Goal: Information Seeking & Learning: Find specific fact

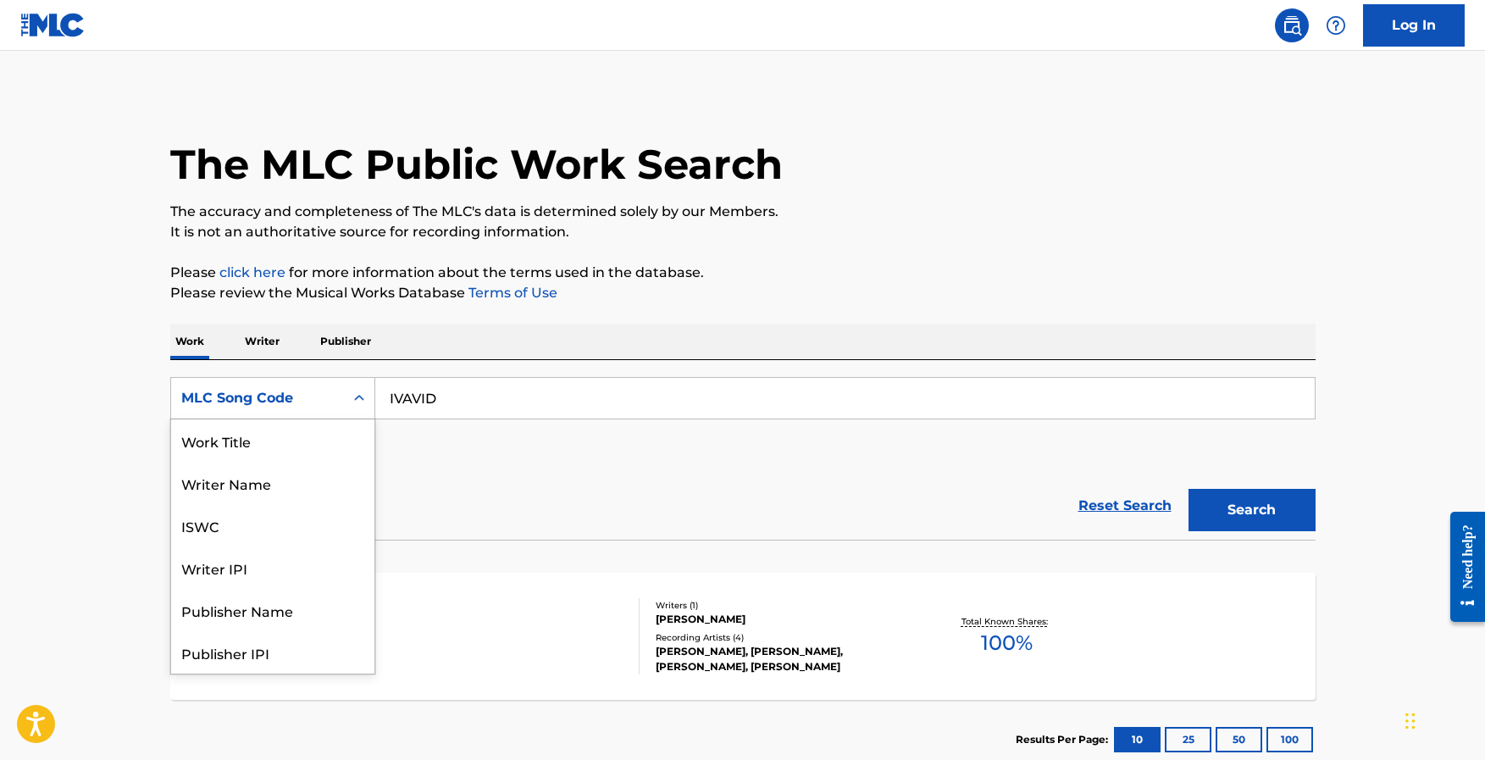
click at [354, 401] on icon "Search Form" at bounding box center [359, 398] width 17 height 17
click at [300, 447] on div "Work Title" at bounding box center [272, 440] width 203 height 42
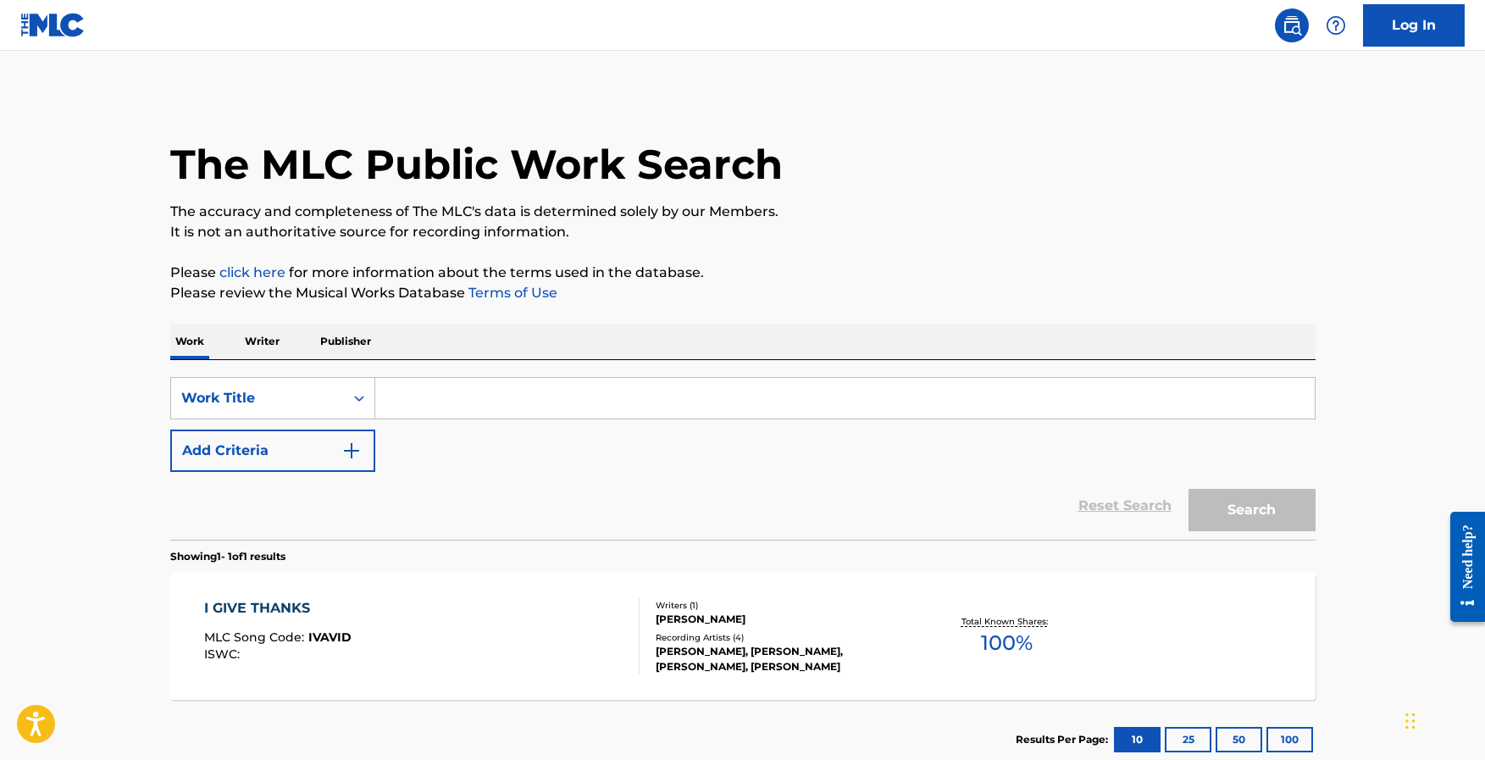
click at [435, 395] on input "Search Form" at bounding box center [845, 398] width 940 height 41
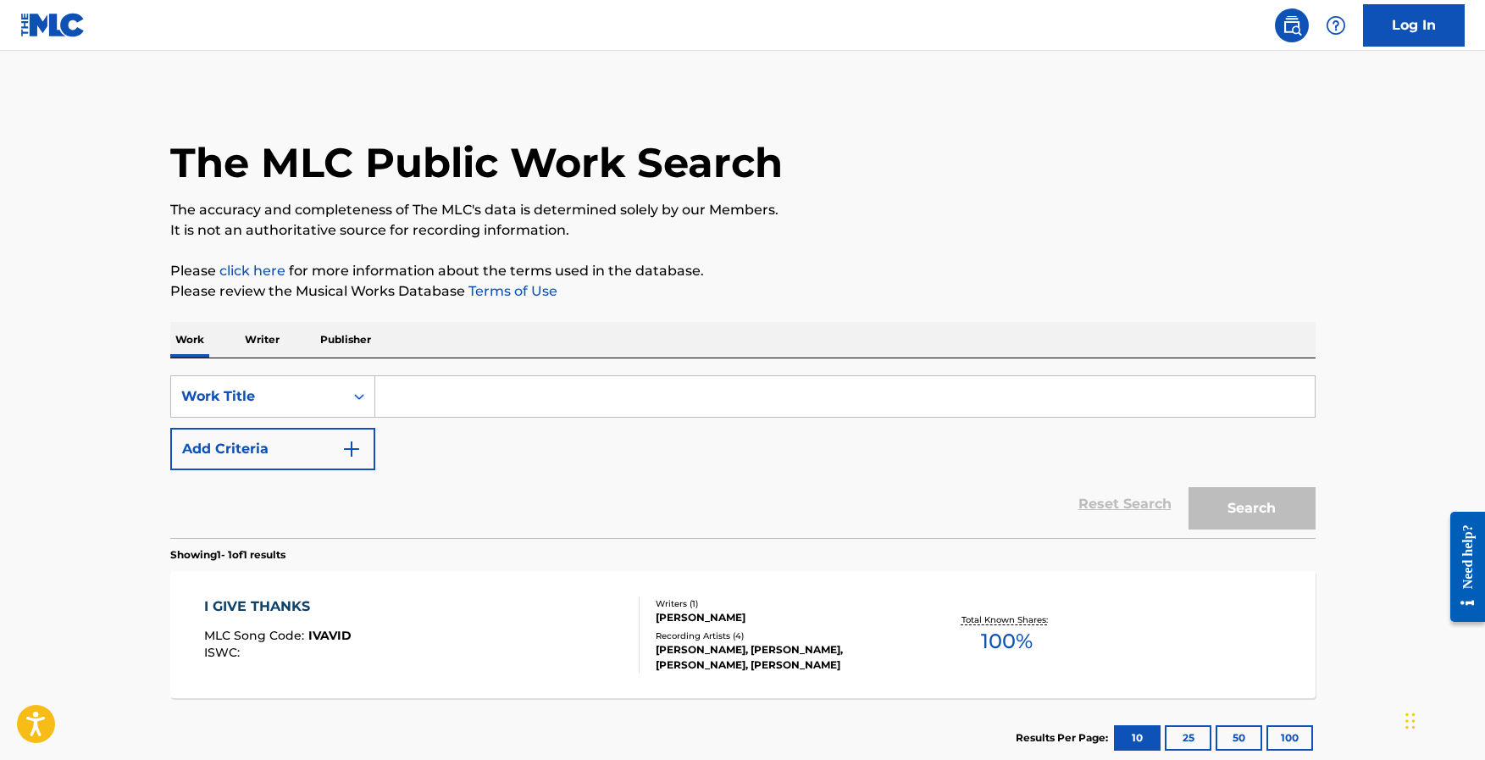
scroll to position [3, 0]
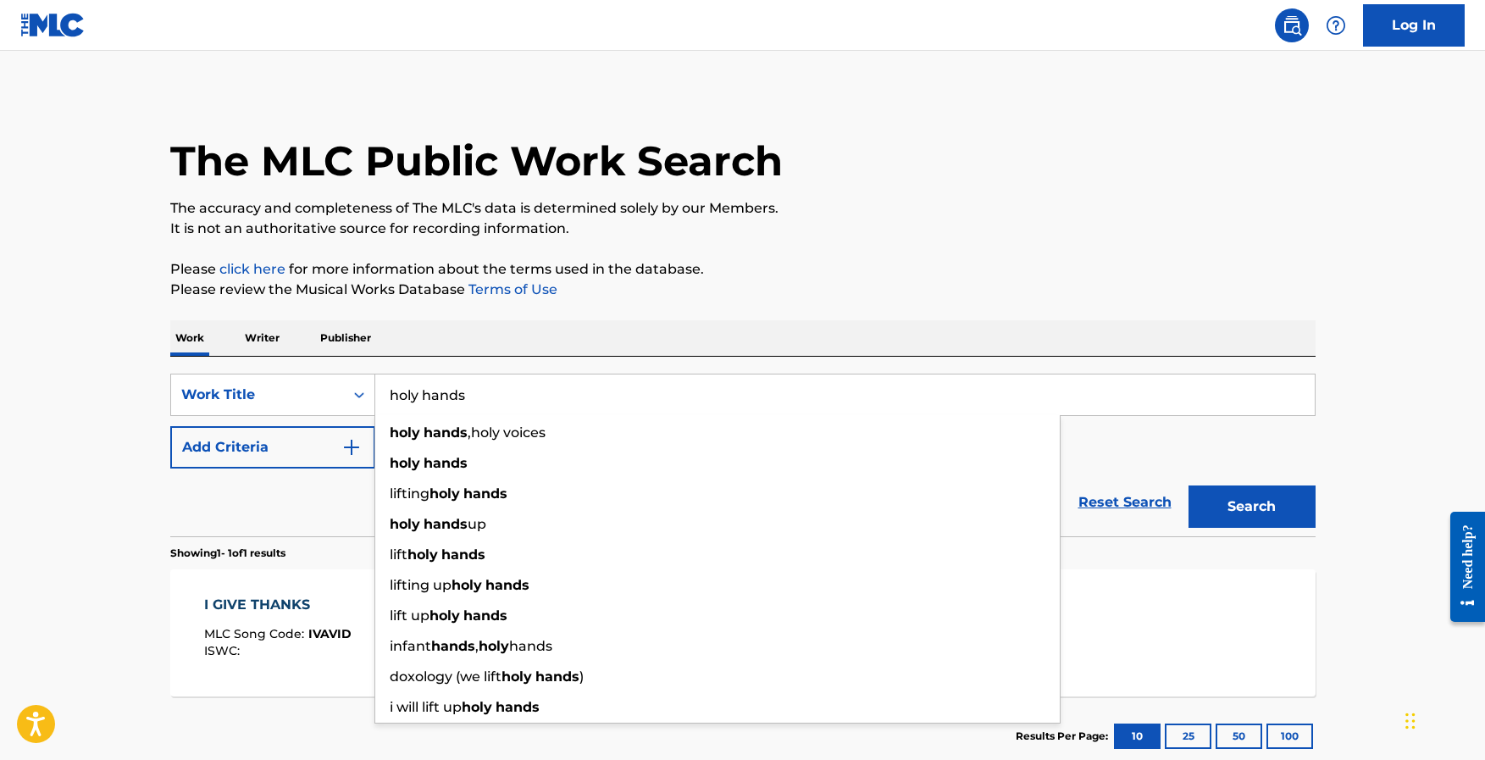
type input "holy hands"
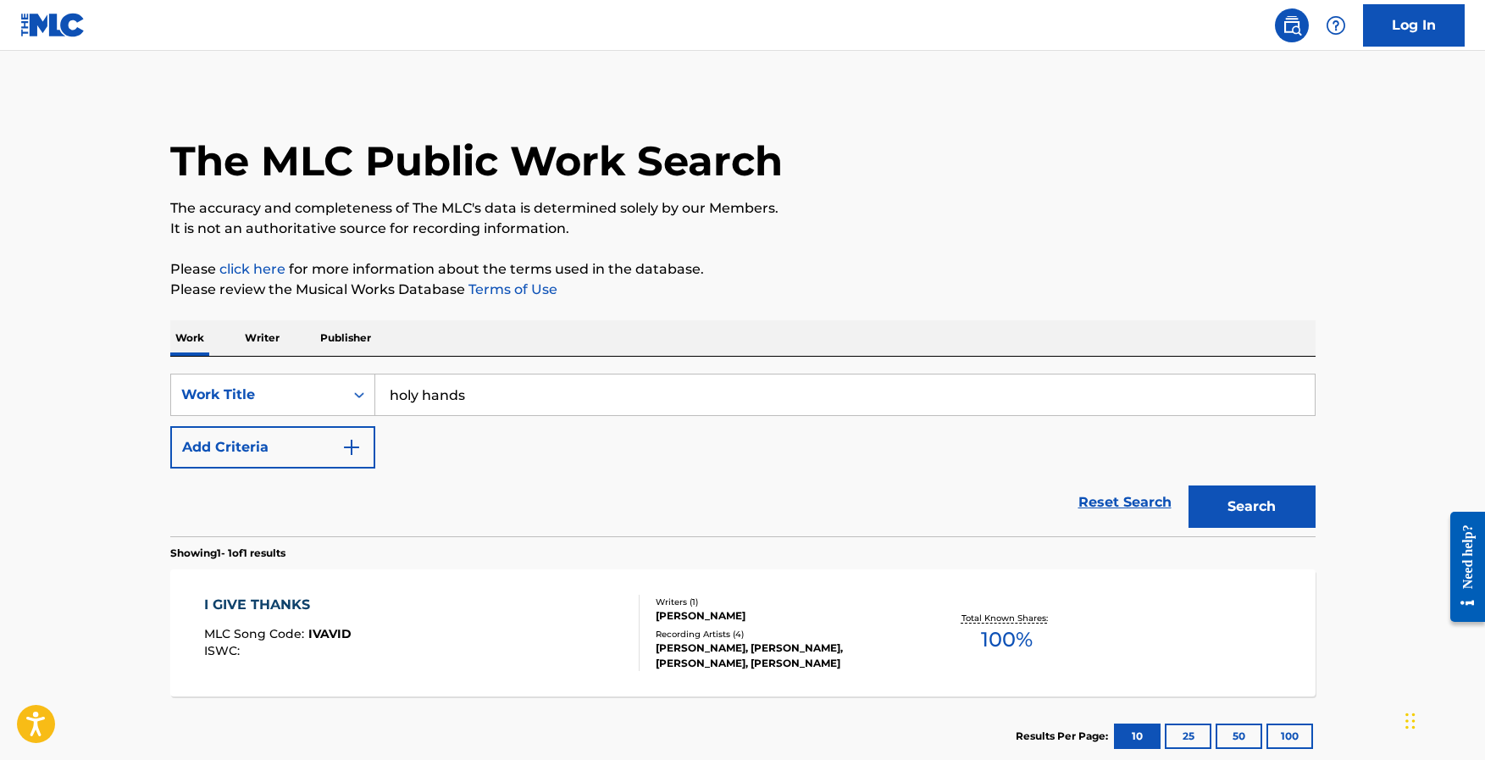
click at [17, 258] on main "The MLC Public Work Search The accuracy and completeness of The MLC's data is d…" at bounding box center [742, 415] width 1485 height 737
click at [279, 452] on button "Add Criteria" at bounding box center [272, 447] width 205 height 42
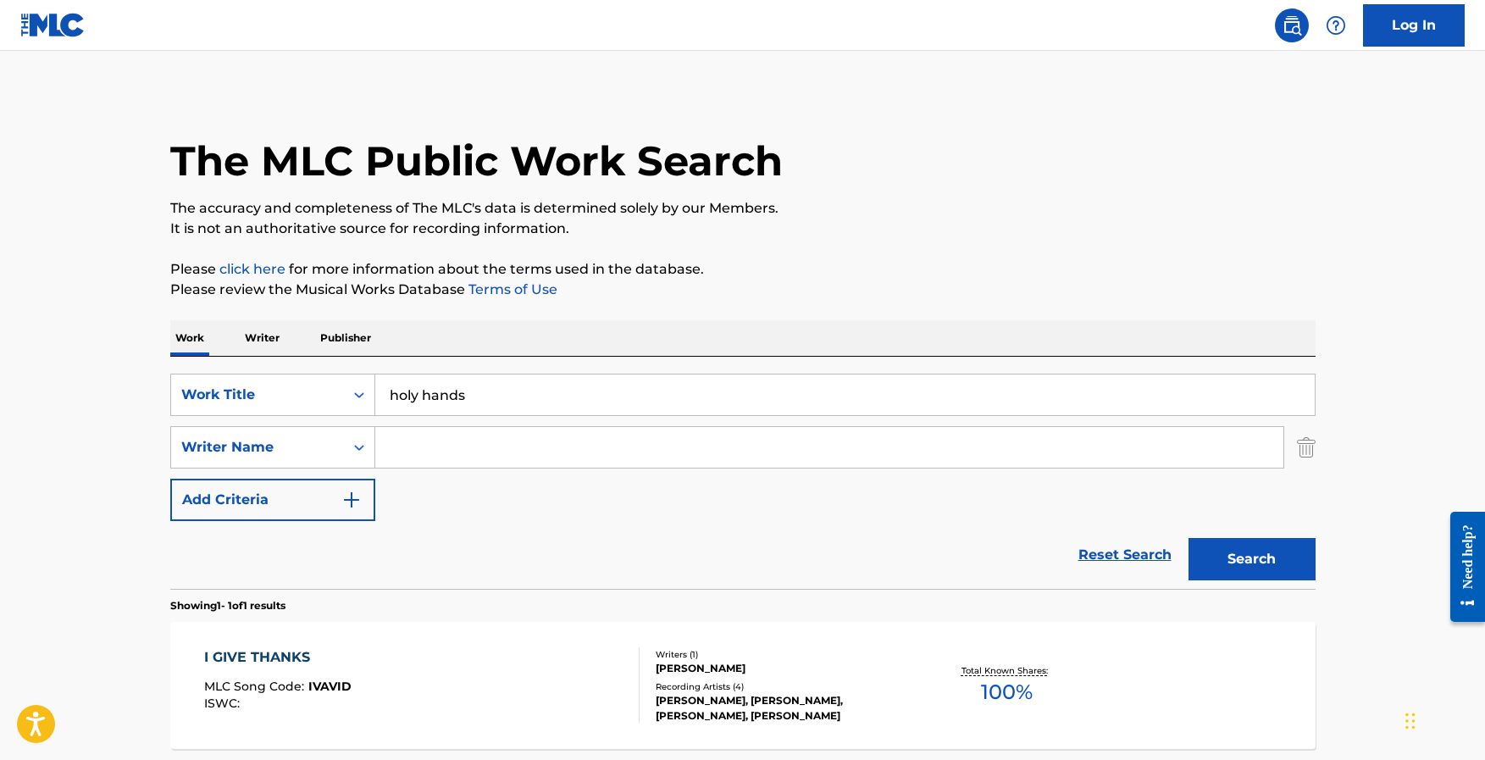
click at [530, 458] on input "Search Form" at bounding box center [829, 447] width 908 height 41
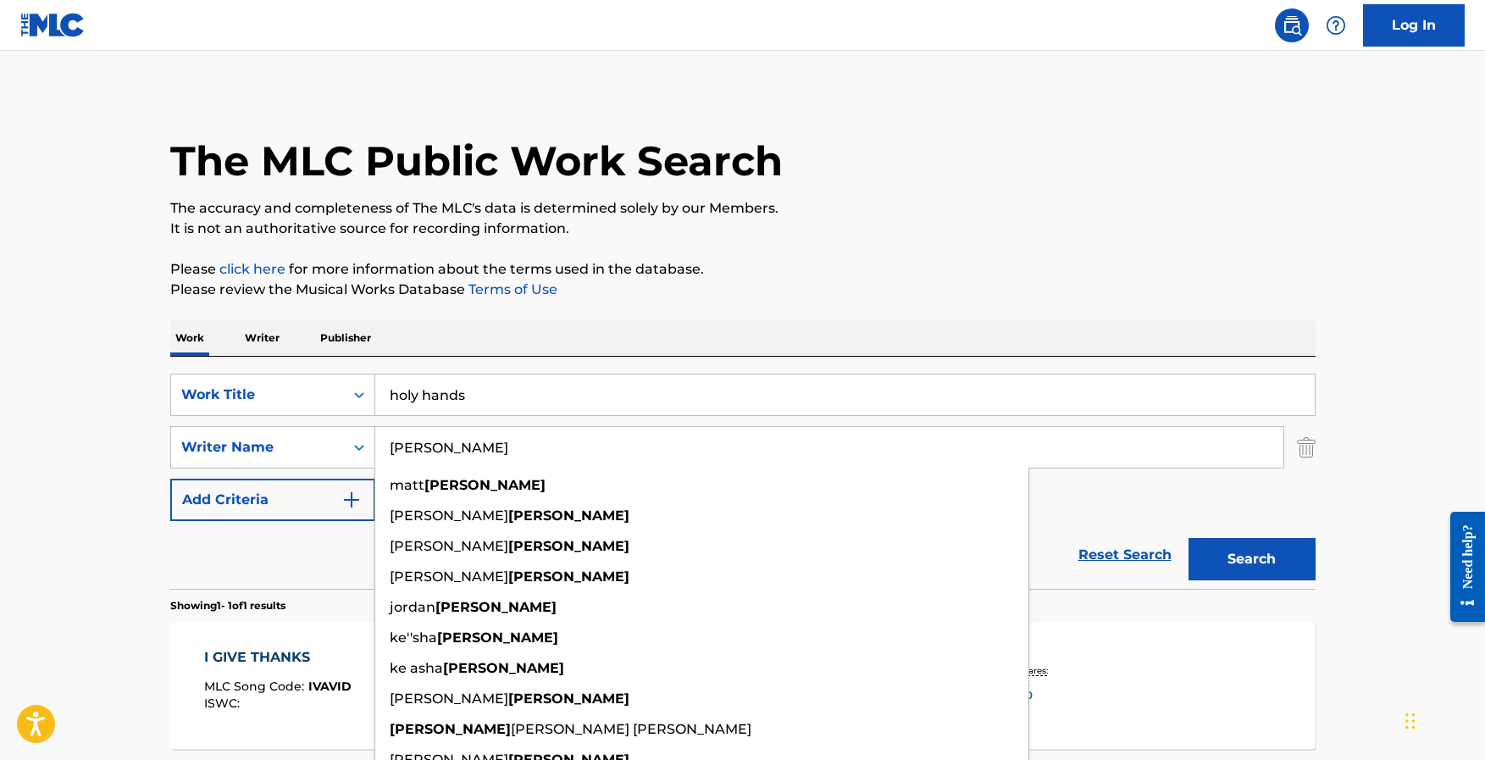
type input "[PERSON_NAME]"
click at [937, 183] on div "The MLC Public Work Search" at bounding box center [743, 152] width 1146 height 124
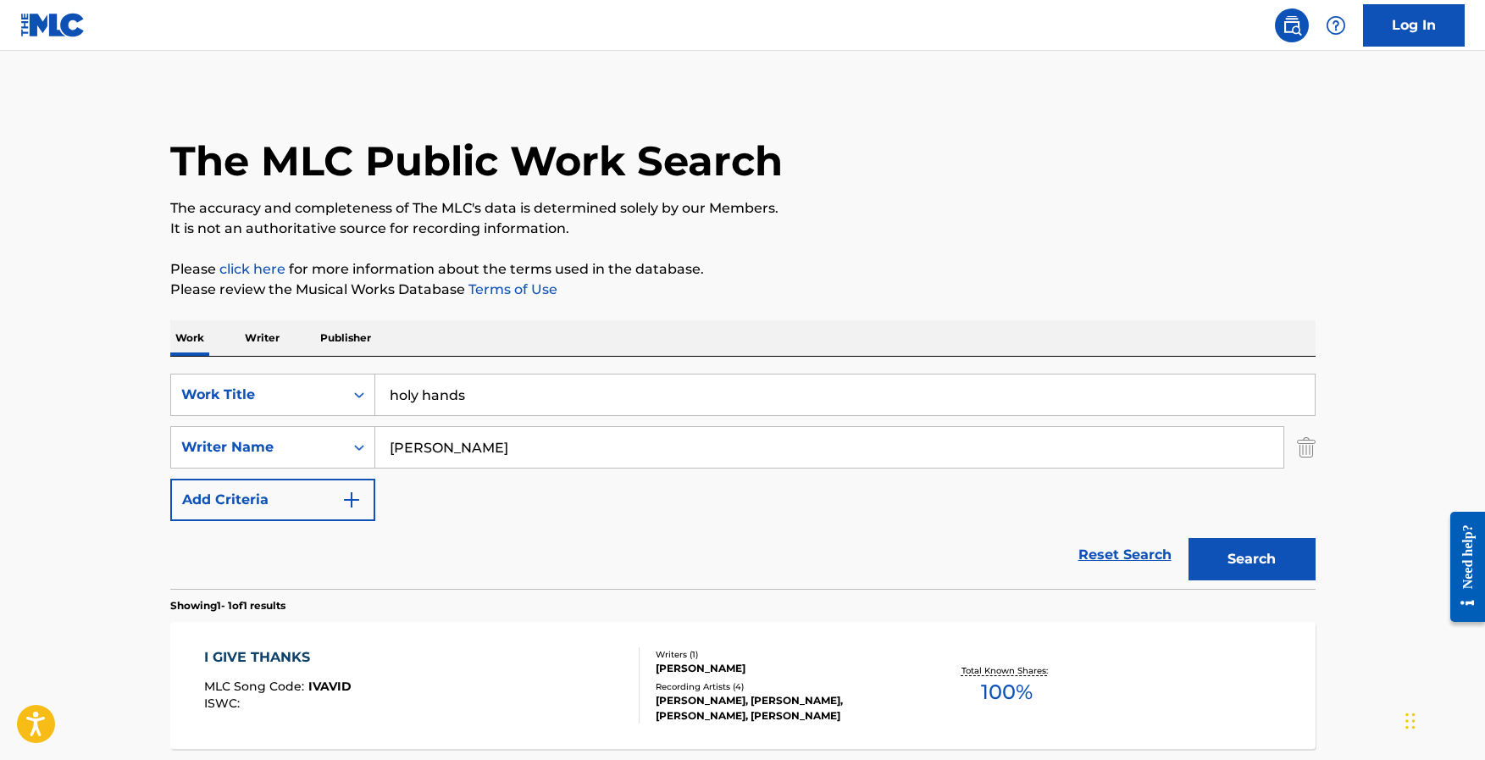
click at [1266, 555] on button "Search" at bounding box center [1252, 559] width 127 height 42
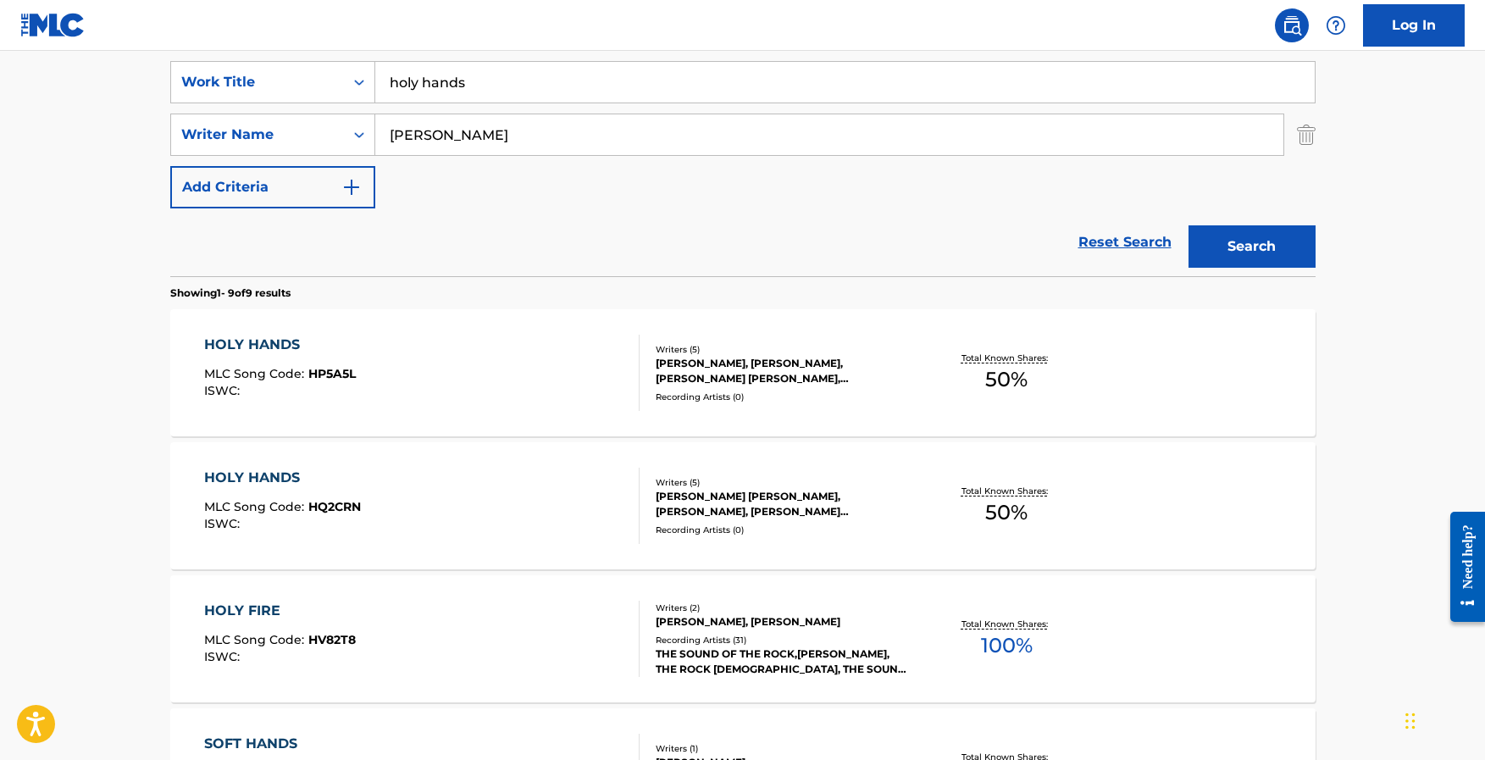
scroll to position [327, 0]
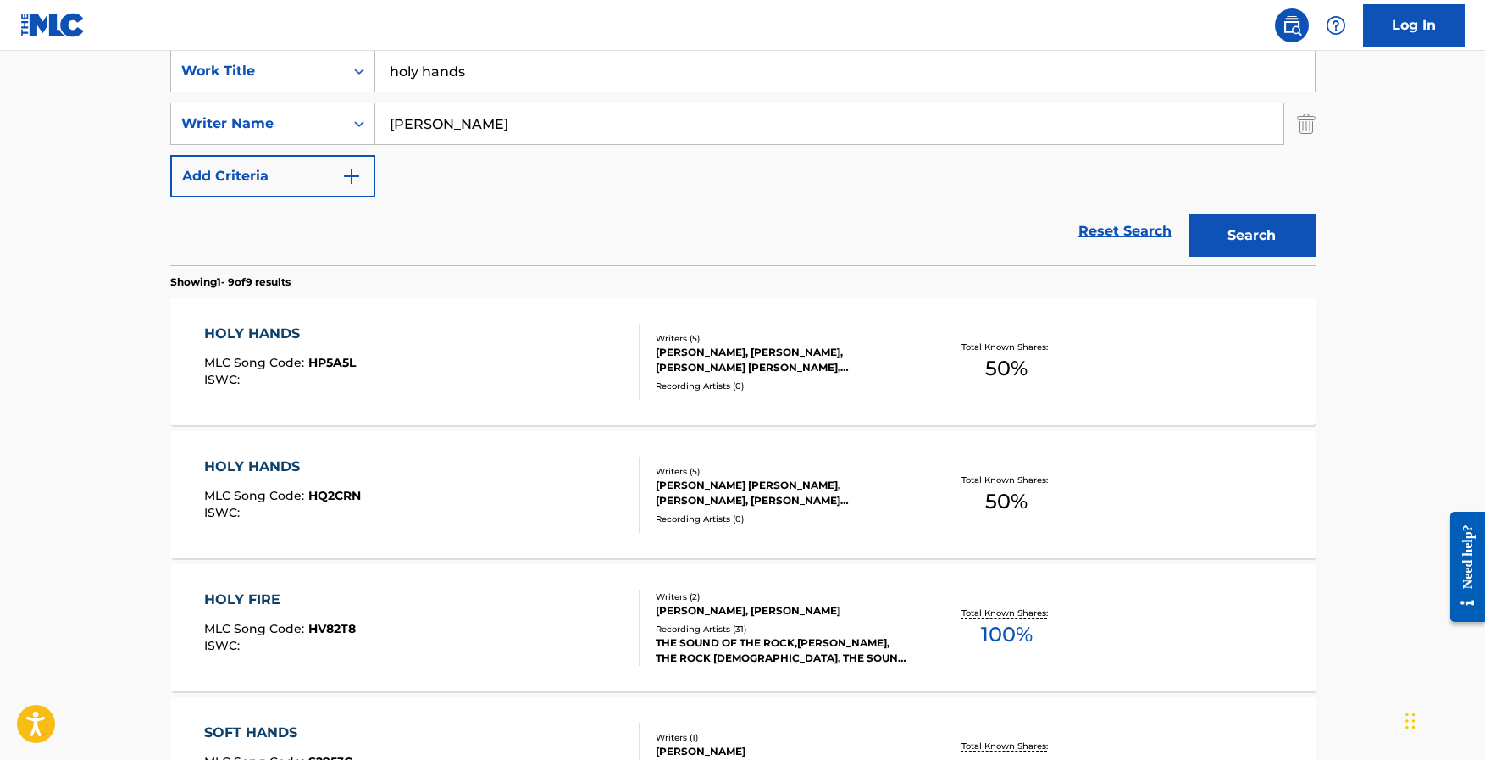
click at [253, 333] on div "HOLY HANDS" at bounding box center [280, 334] width 152 height 20
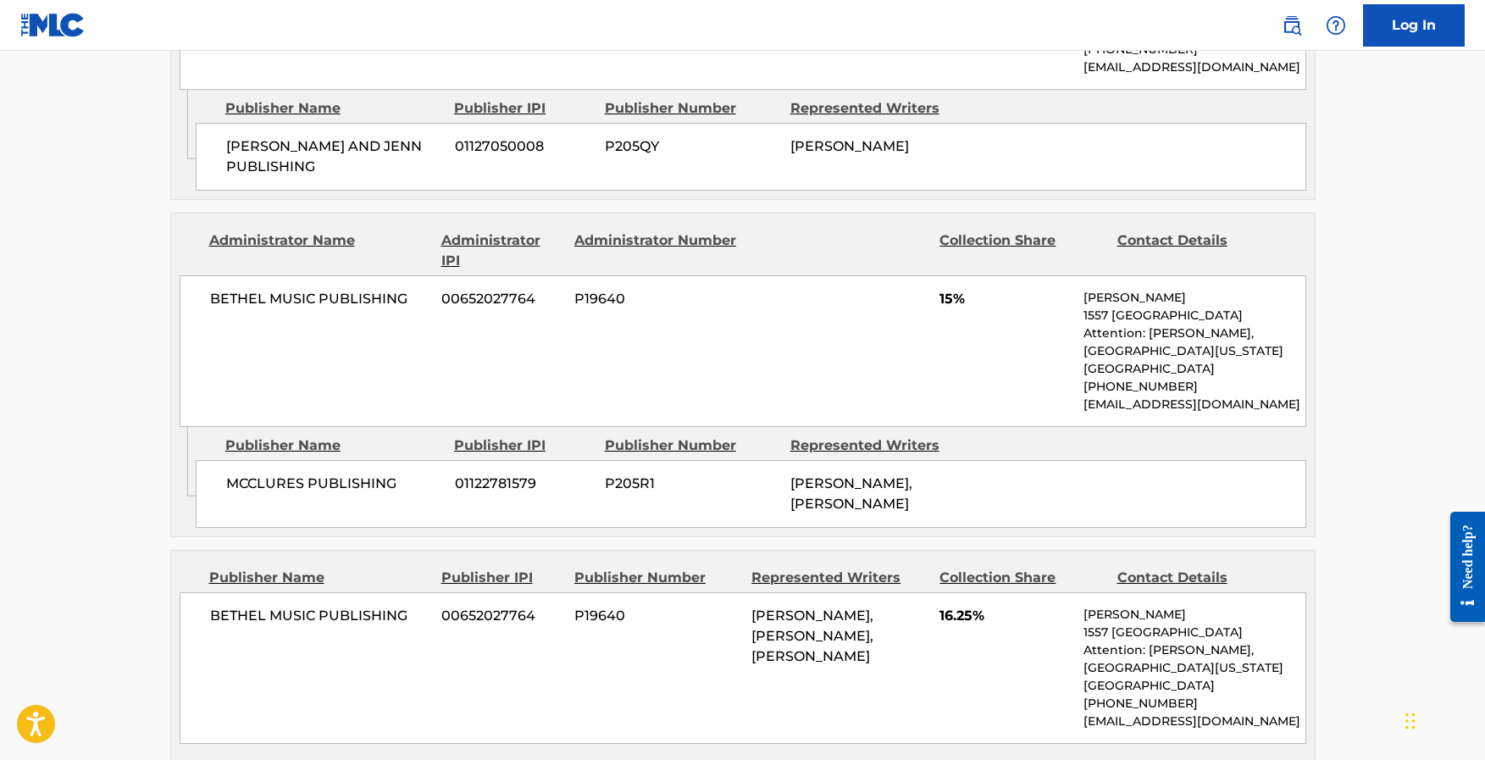
scroll to position [1648, 0]
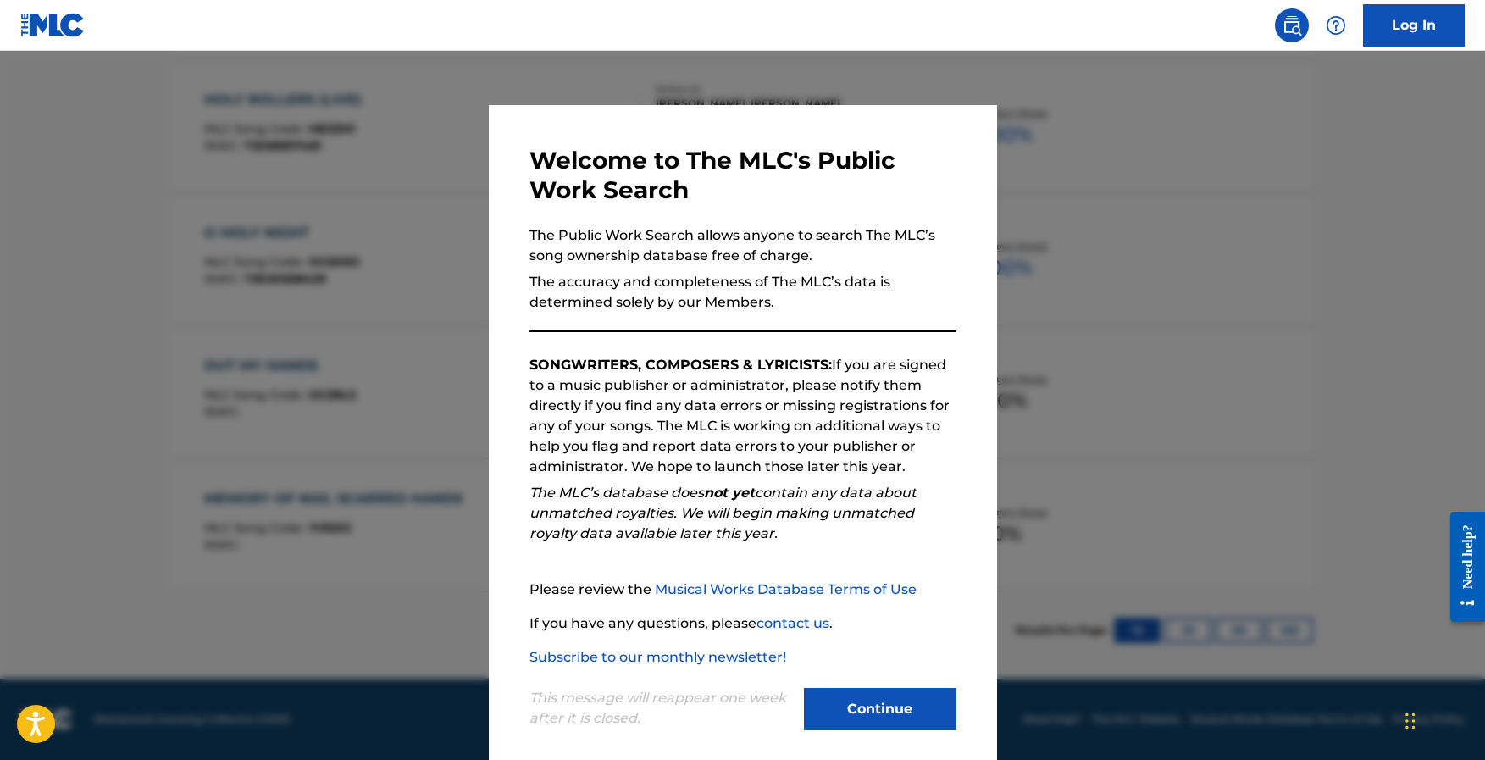
scroll to position [327, 0]
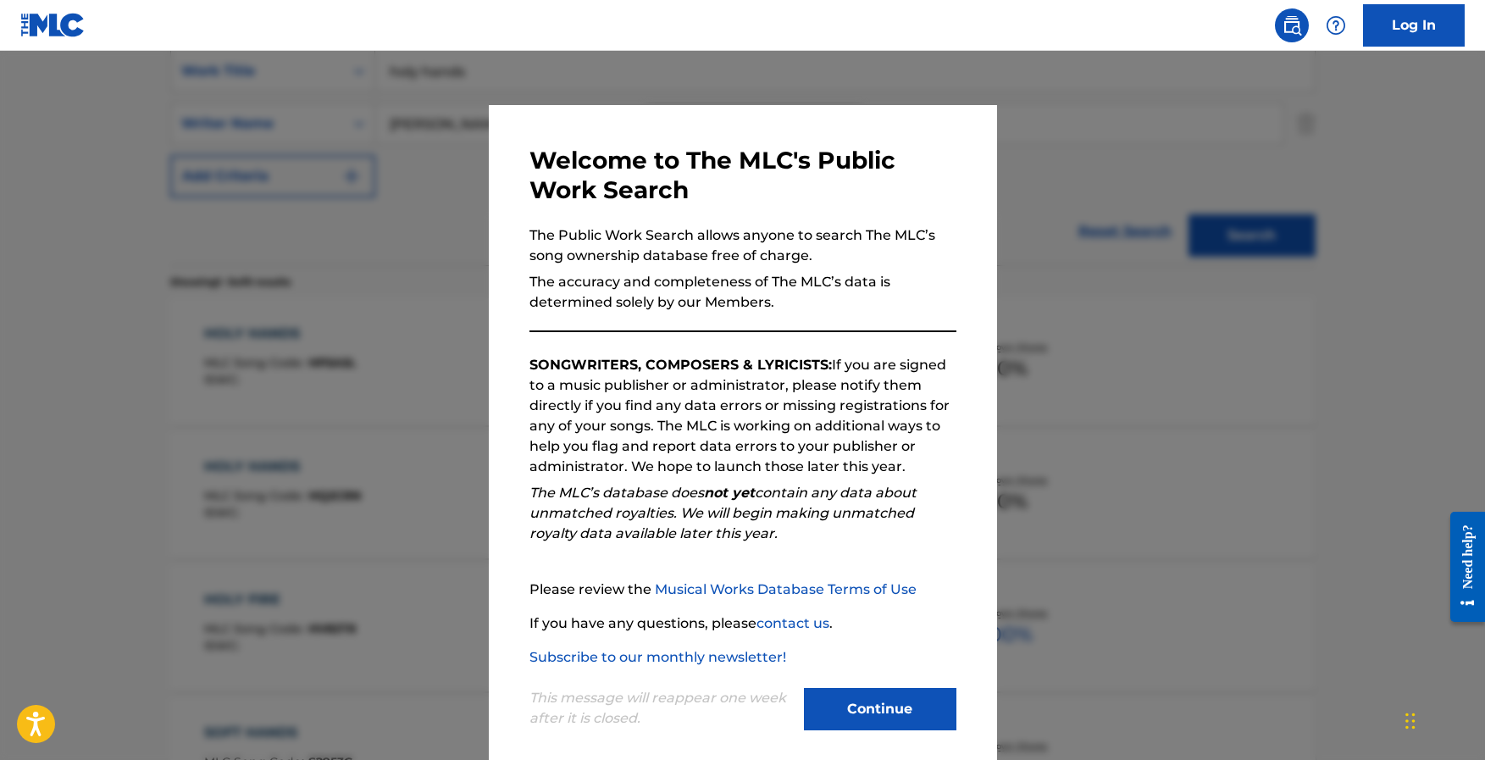
click at [899, 719] on button "Continue" at bounding box center [880, 709] width 153 height 42
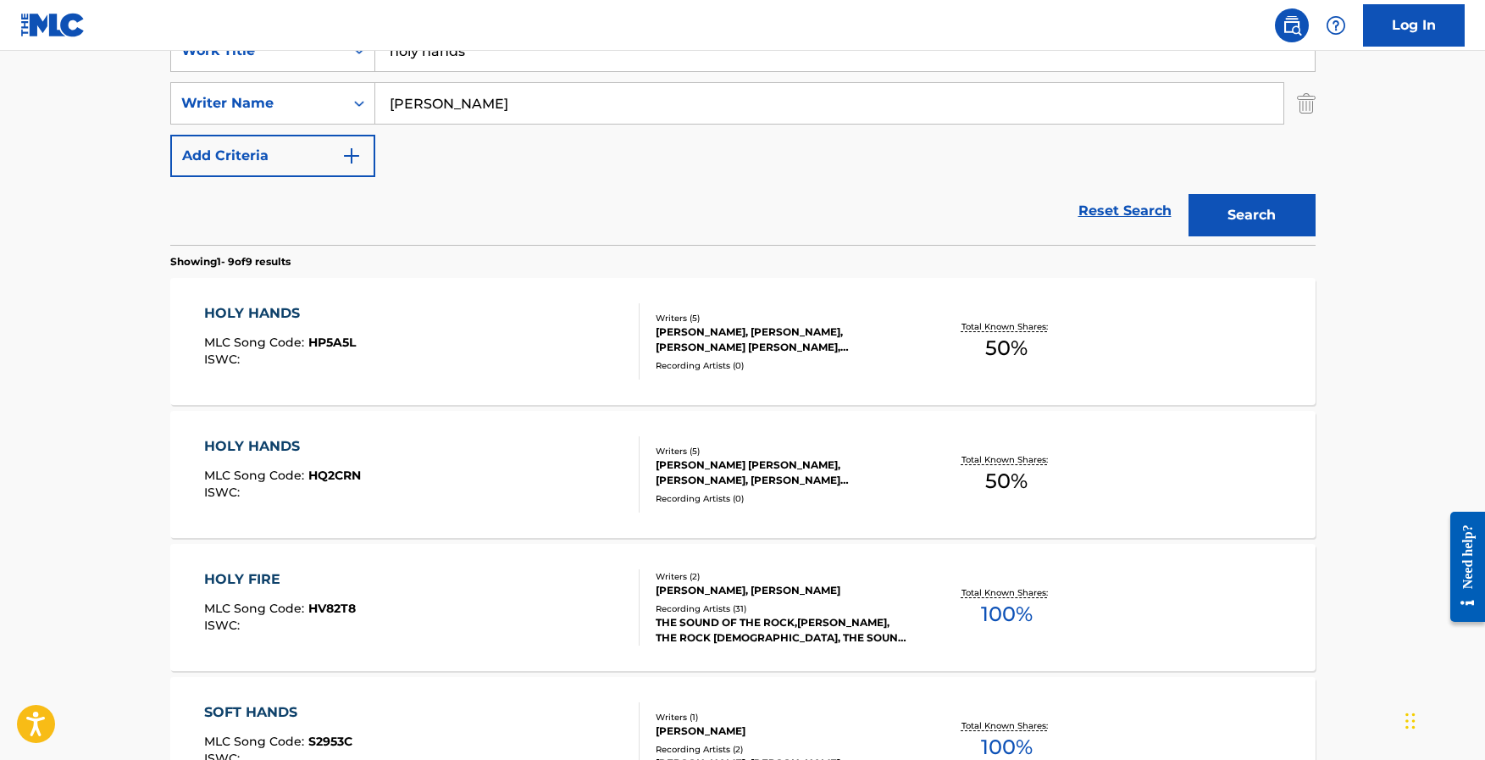
scroll to position [344, 0]
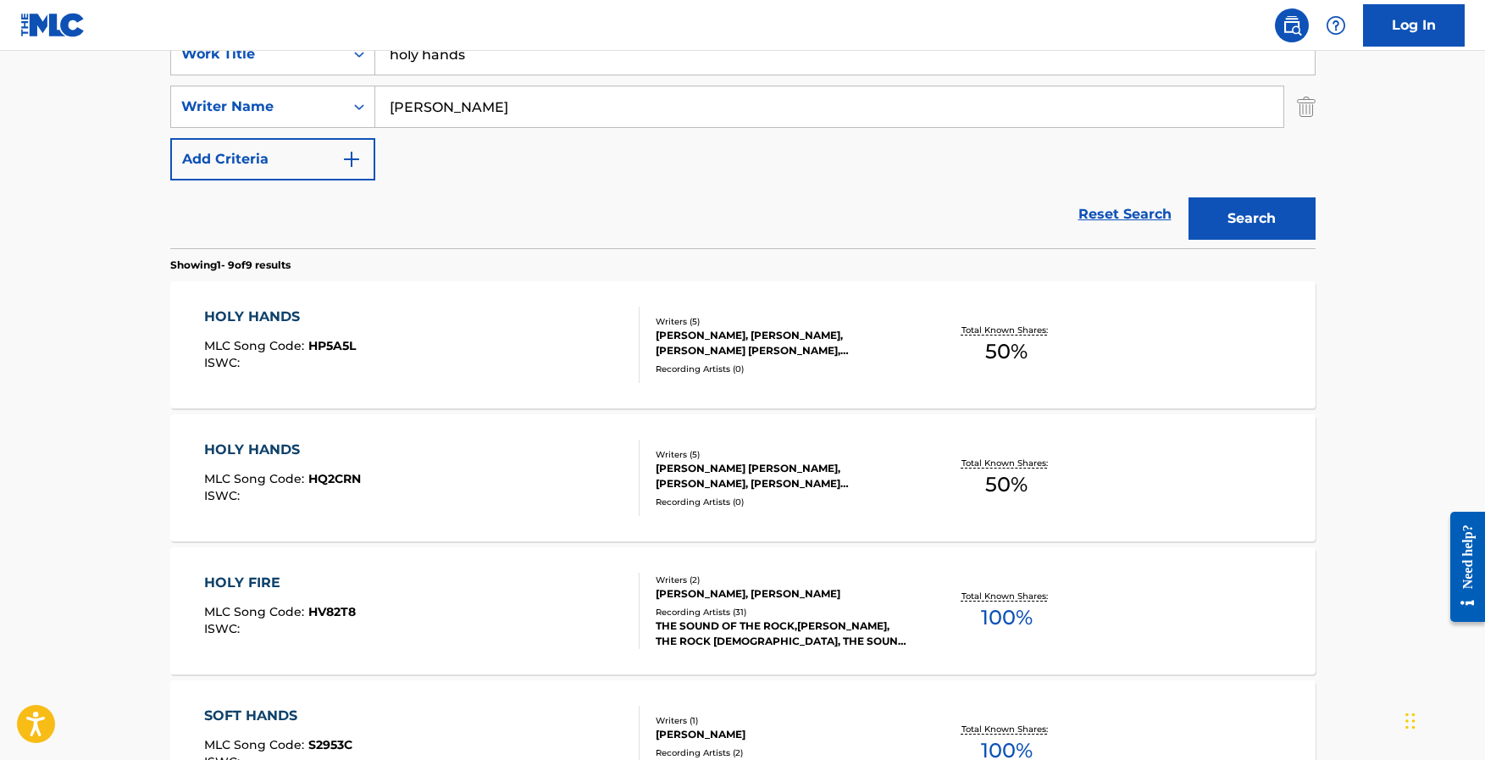
click at [256, 447] on div "HOLY HANDS" at bounding box center [282, 450] width 157 height 20
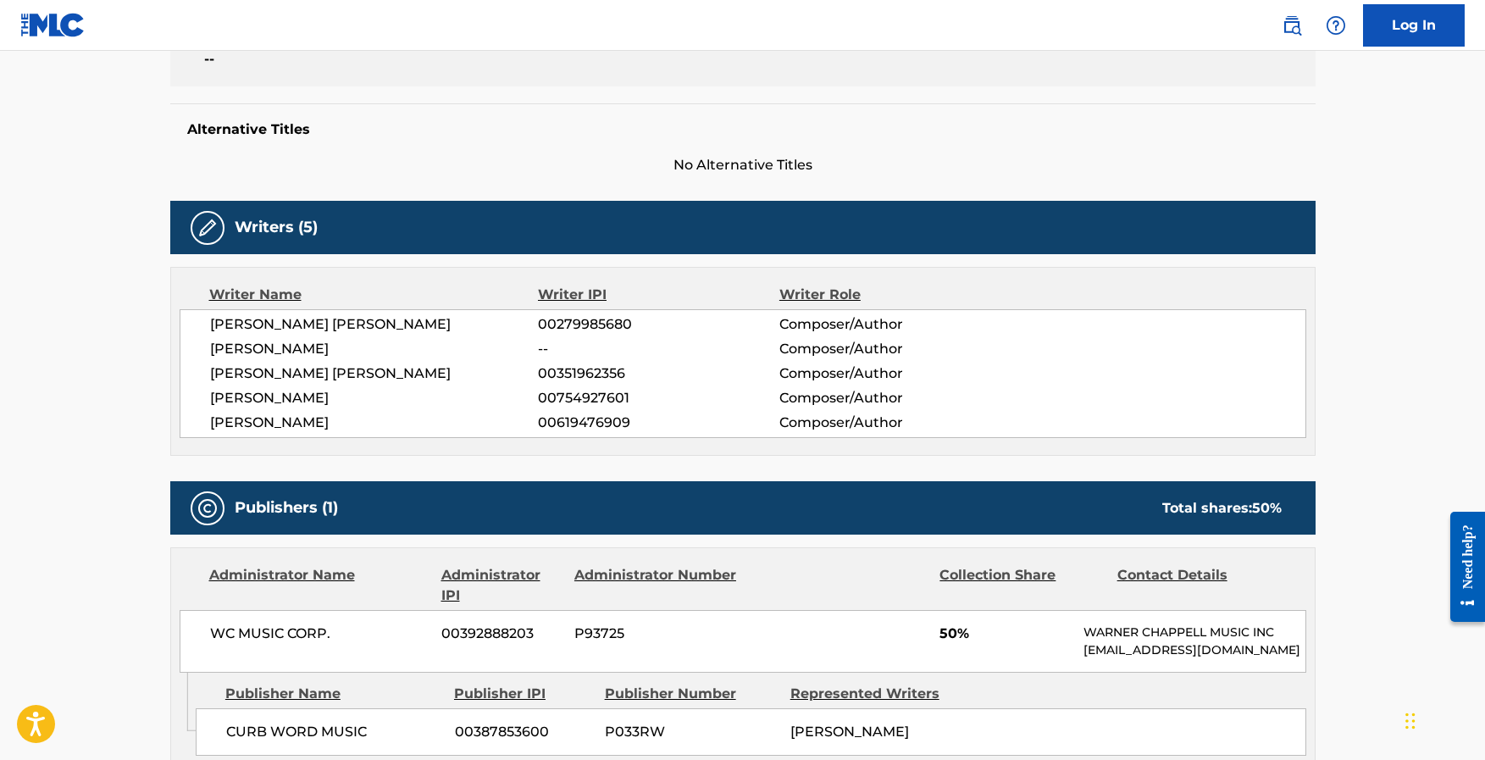
scroll to position [641, 0]
